Goal: Information Seeking & Learning: Learn about a topic

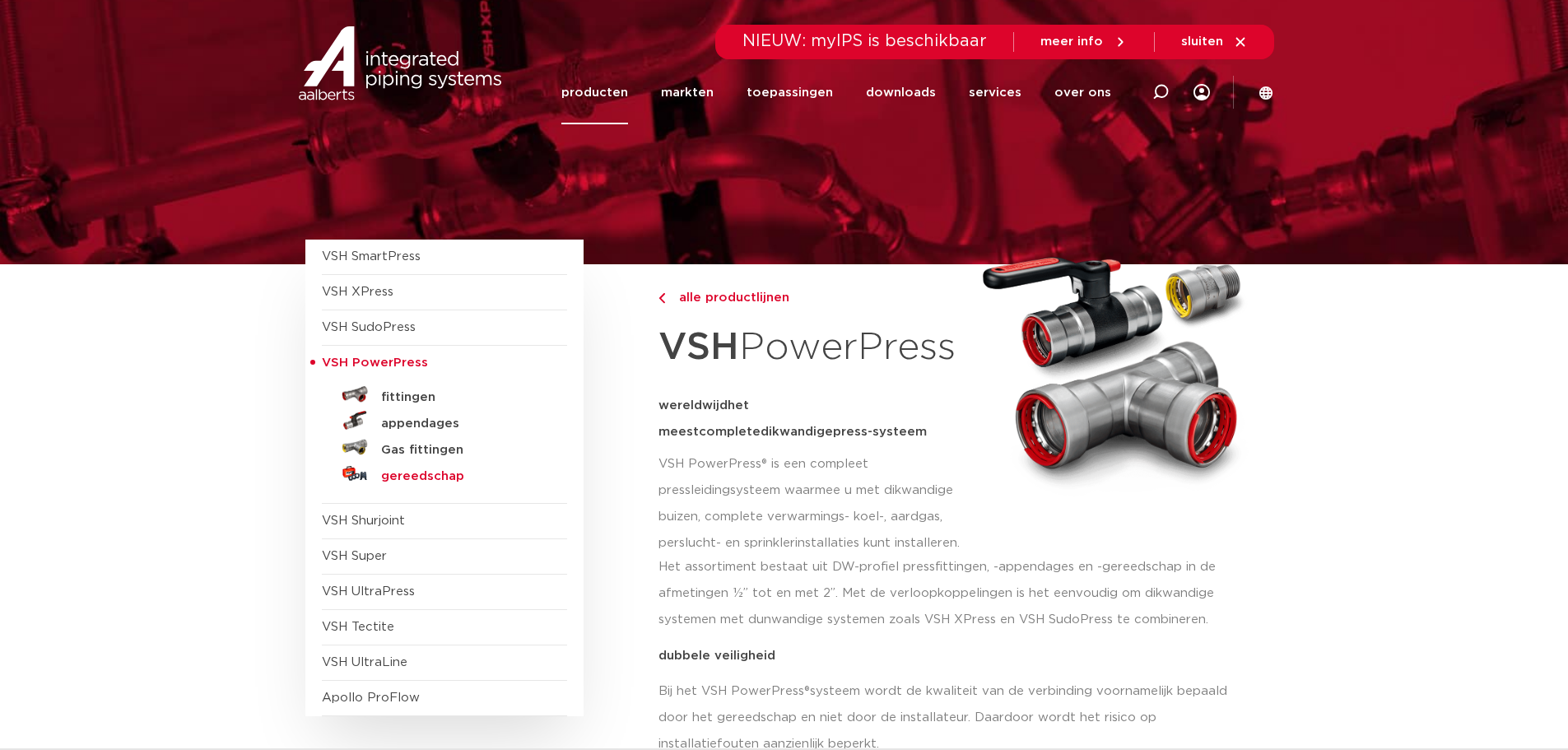
click at [441, 478] on h5 "gereedschap" at bounding box center [462, 477] width 163 height 15
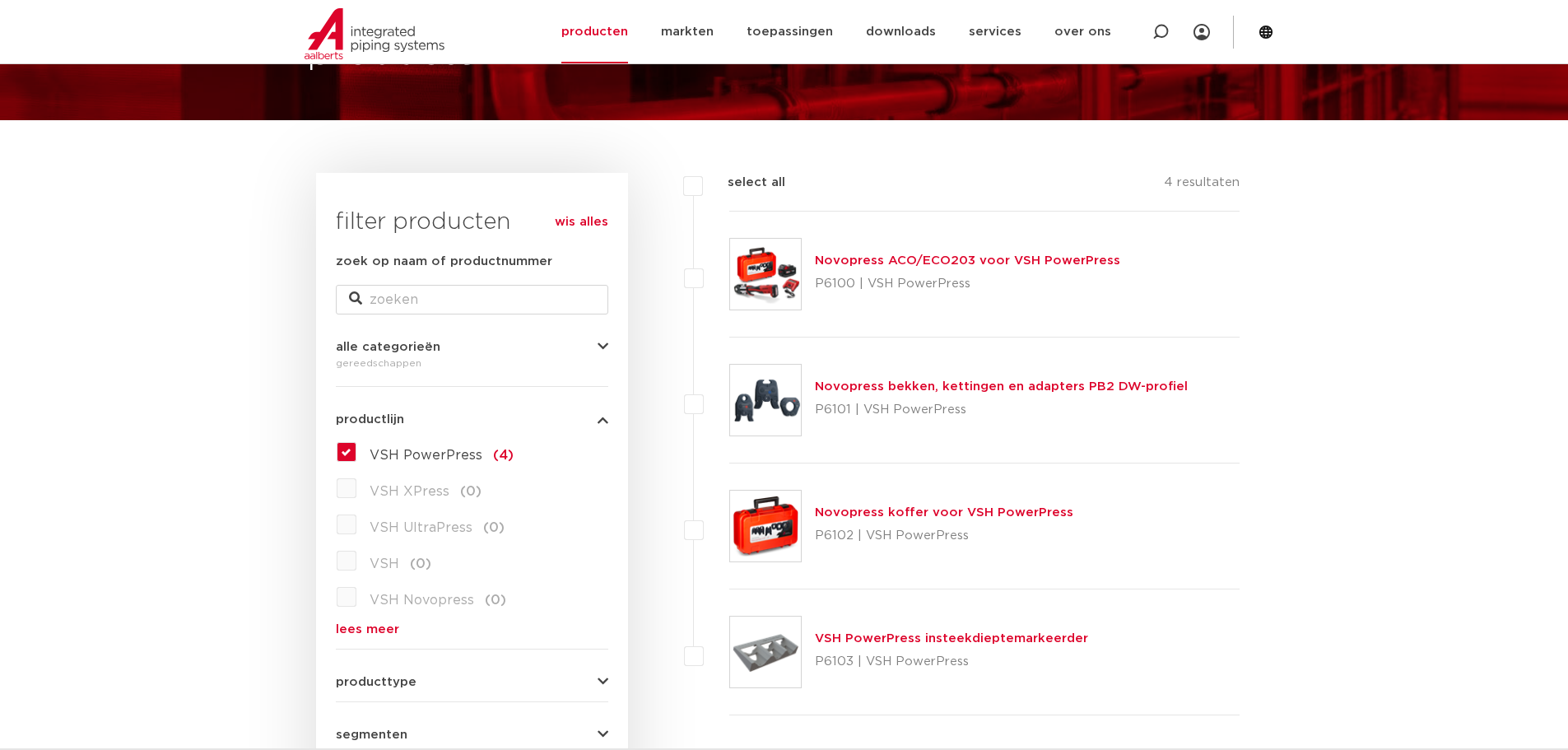
scroll to position [247, 0]
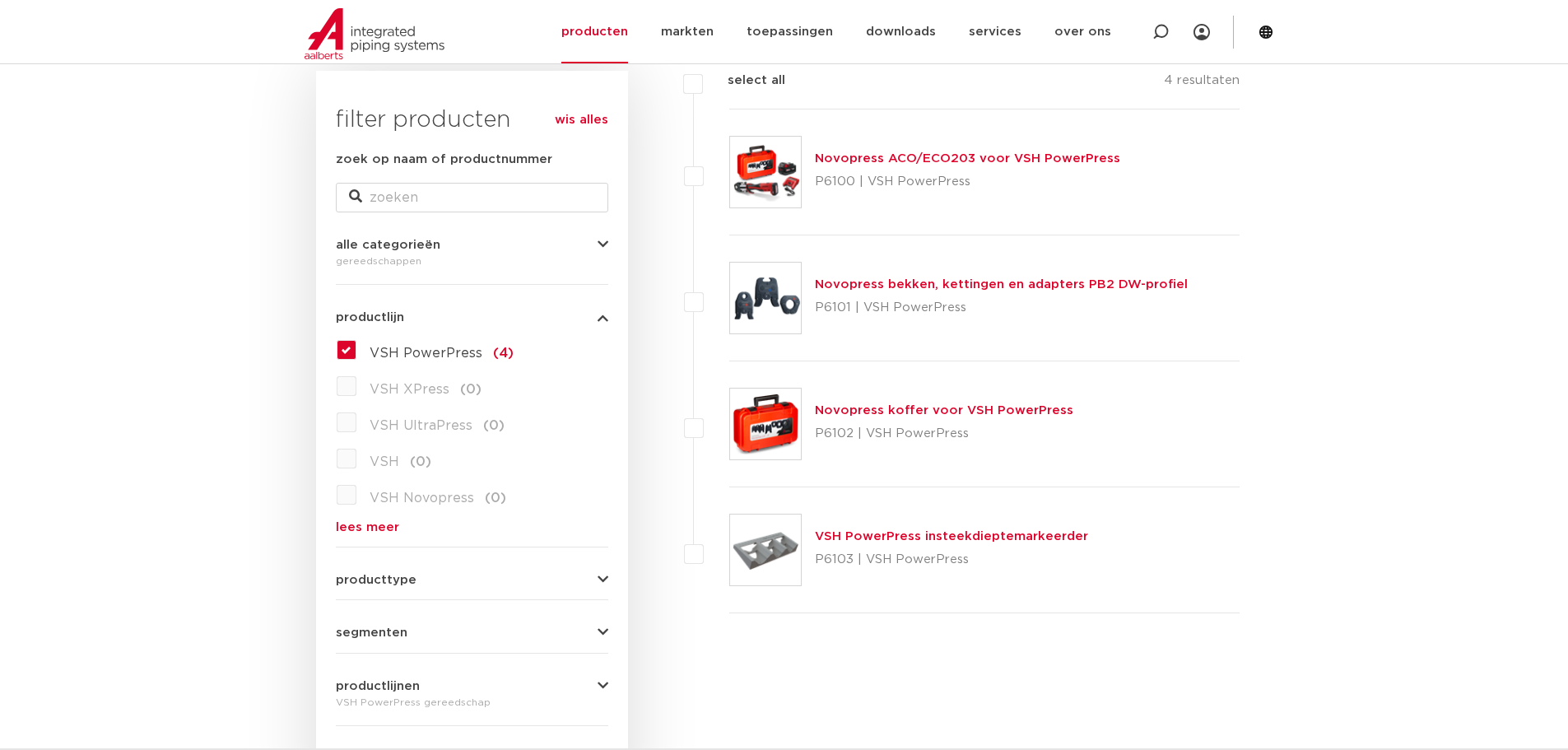
click at [899, 287] on link "Novopress bekken, kettingen en adapters PB2 DW-profiel" at bounding box center [1001, 285] width 373 height 12
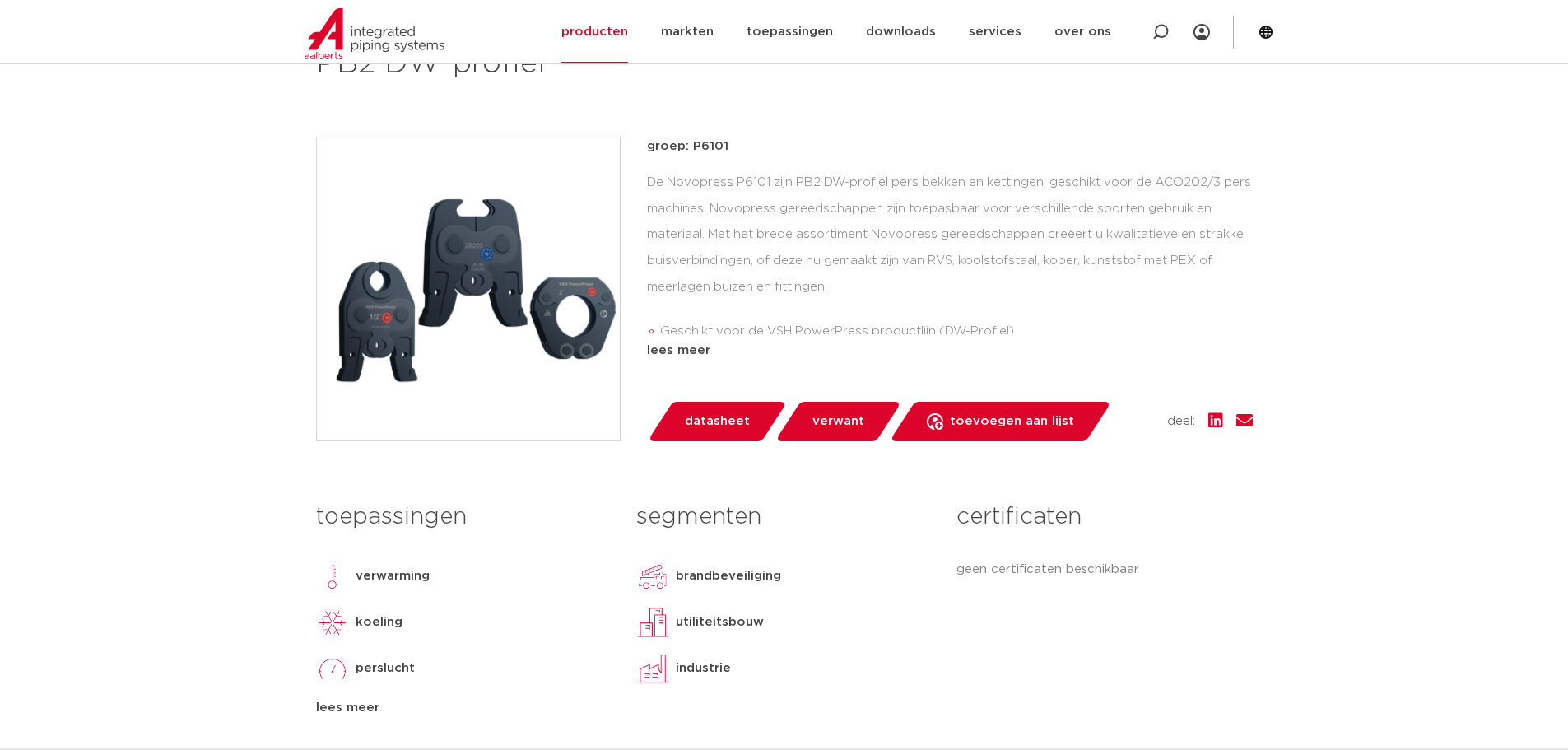
scroll to position [164, 0]
